Goal: Task Accomplishment & Management: Manage account settings

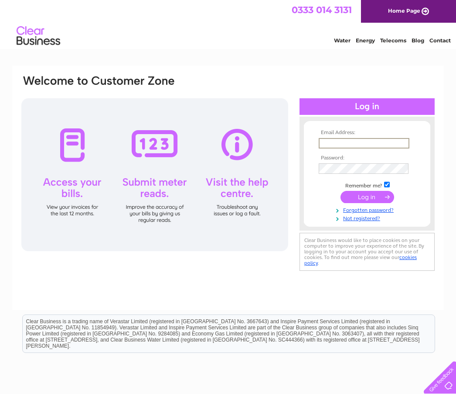
type input "yewbarrowview@yahoo.co.uk"
click at [367, 197] on input "submit" at bounding box center [368, 196] width 54 height 12
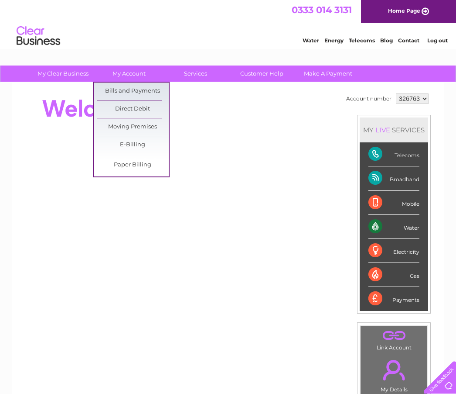
click at [144, 88] on link "Bills and Payments" at bounding box center [133, 90] width 72 height 17
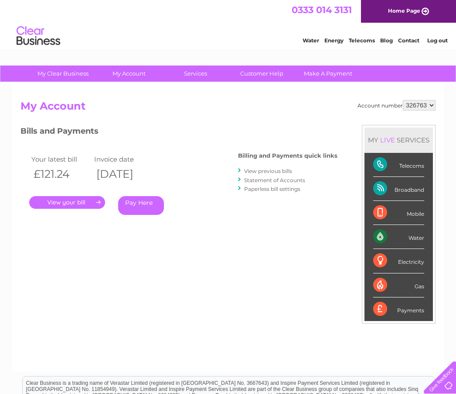
click at [285, 171] on link "View previous bills" at bounding box center [268, 171] width 48 height 7
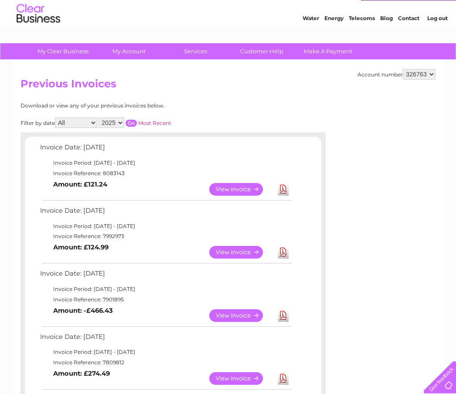
scroll to position [22, 0]
click at [245, 309] on link "View" at bounding box center [241, 315] width 64 height 13
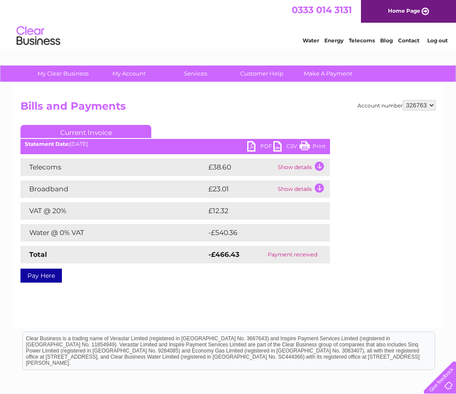
click at [258, 145] on link "PDF" at bounding box center [260, 147] width 26 height 13
